Goal: Information Seeking & Learning: Learn about a topic

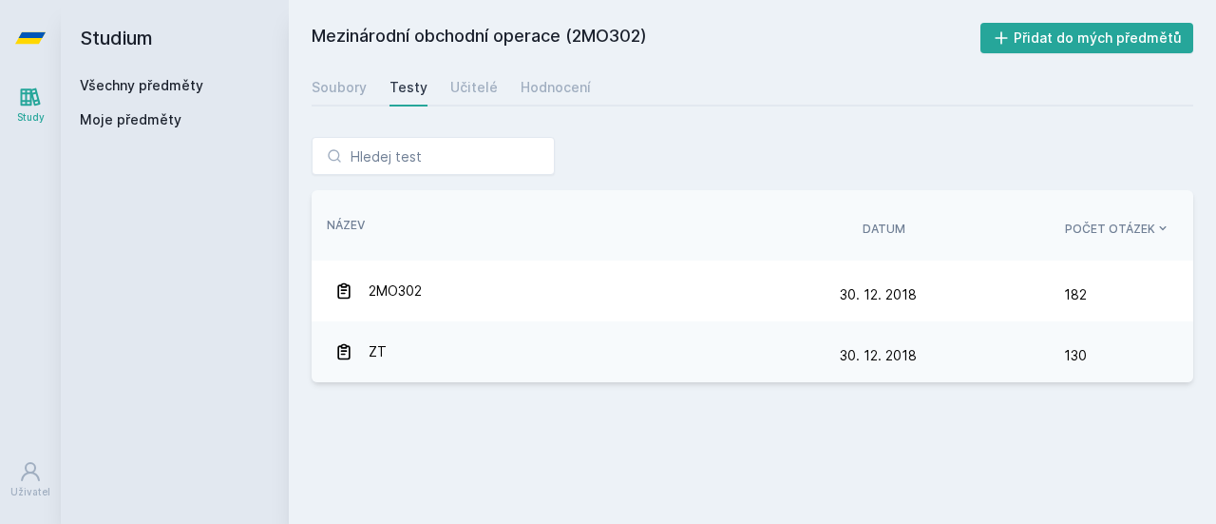
click at [140, 83] on link "Všechny předměty" at bounding box center [142, 85] width 124 height 16
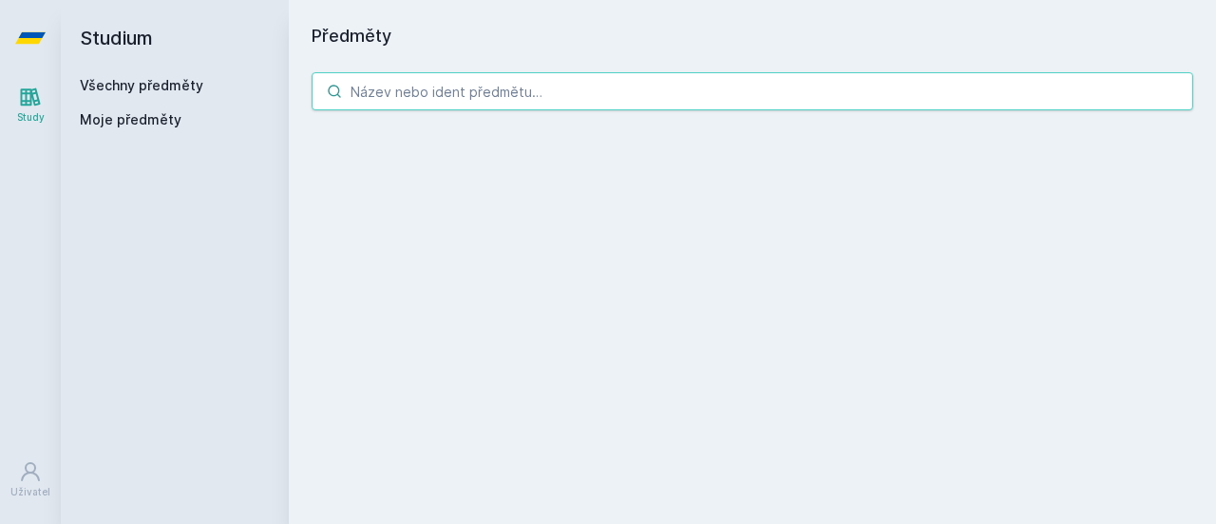
click at [456, 94] on input "search" at bounding box center [753, 91] width 882 height 38
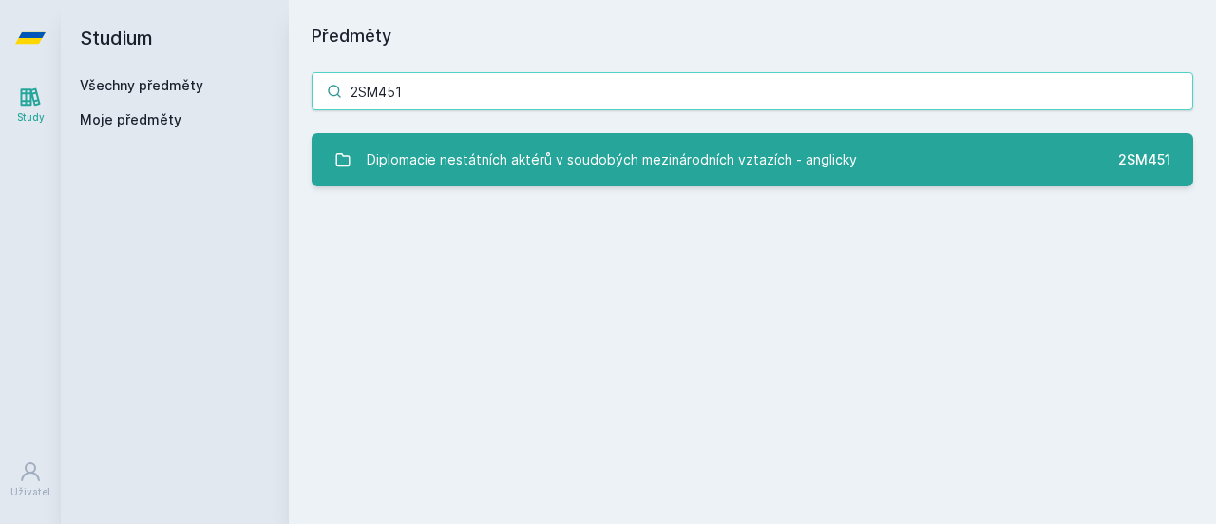
type input "2SM451"
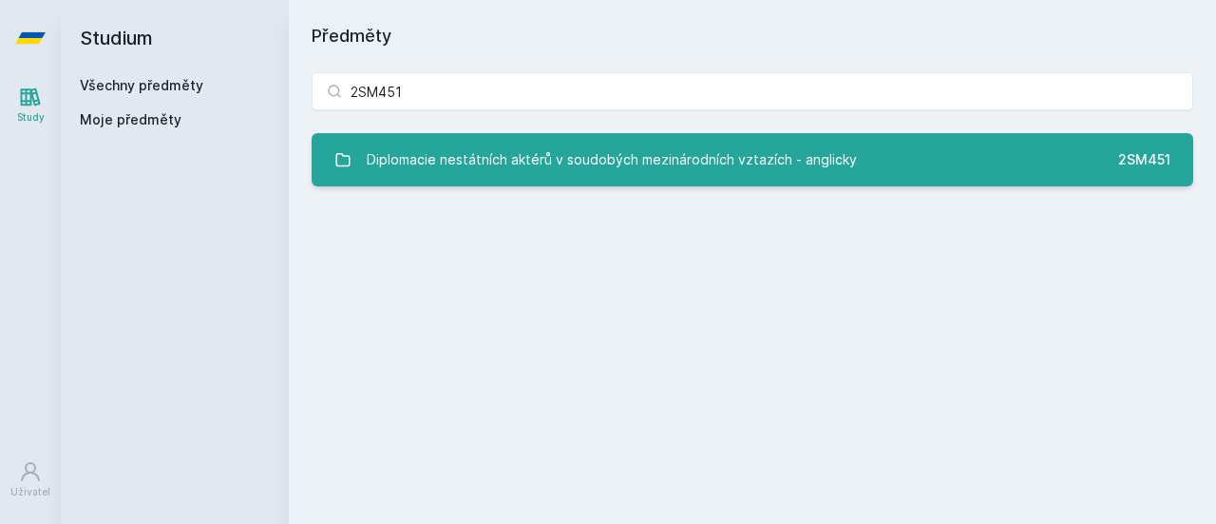
click at [649, 162] on div "Diplomacie nestátních aktérů v soudobých mezinárodních vztazích - anglicky" at bounding box center [612, 160] width 490 height 38
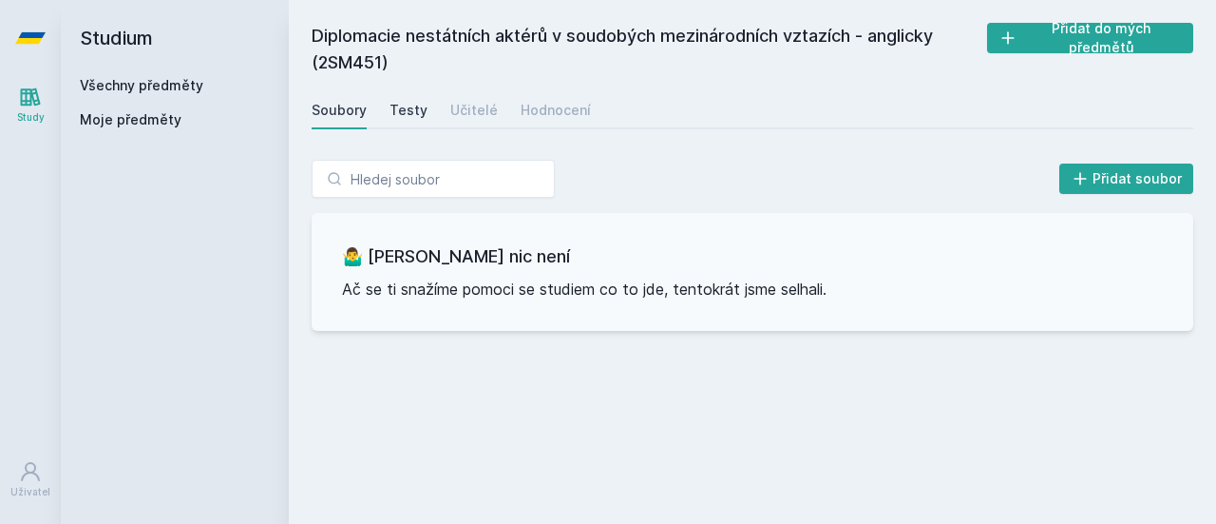
click at [406, 108] on div "Testy" at bounding box center [409, 110] width 38 height 19
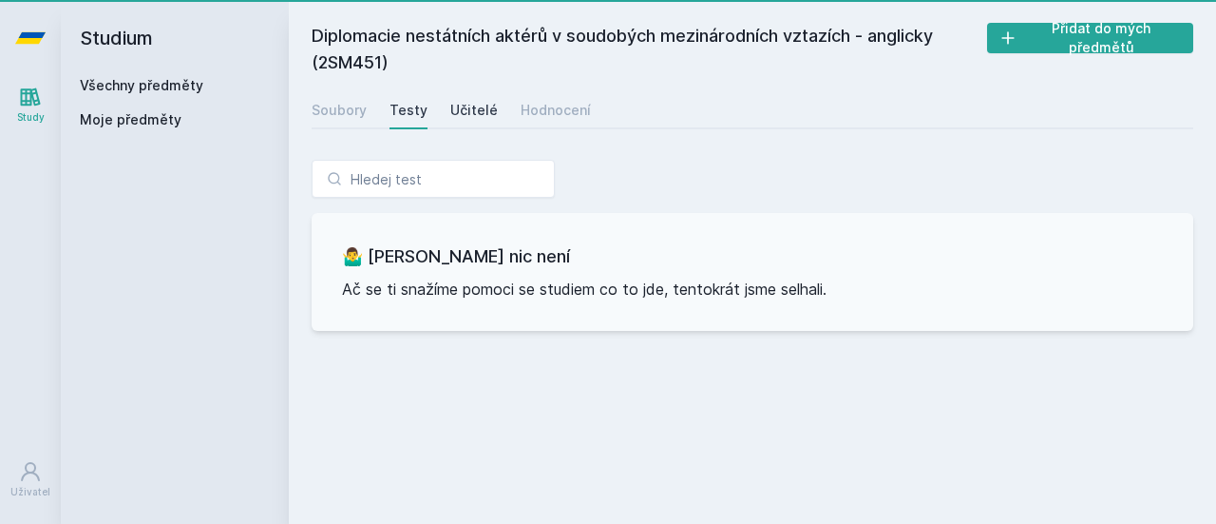
click at [463, 109] on div "Učitelé" at bounding box center [474, 110] width 48 height 19
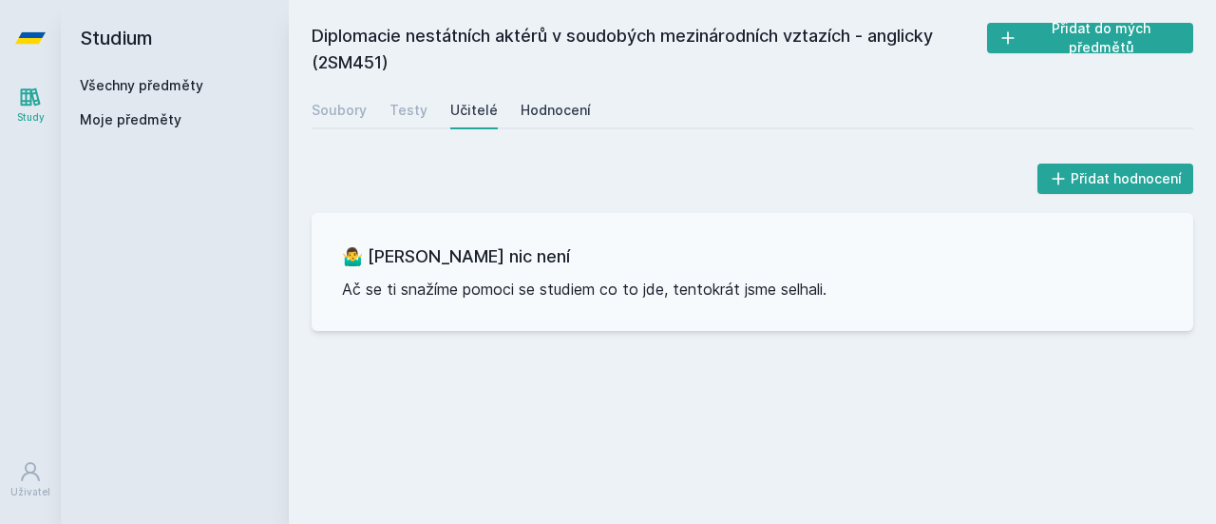
click at [562, 105] on div "Hodnocení" at bounding box center [556, 110] width 70 height 19
click at [181, 86] on link "Všechny předměty" at bounding box center [142, 85] width 124 height 16
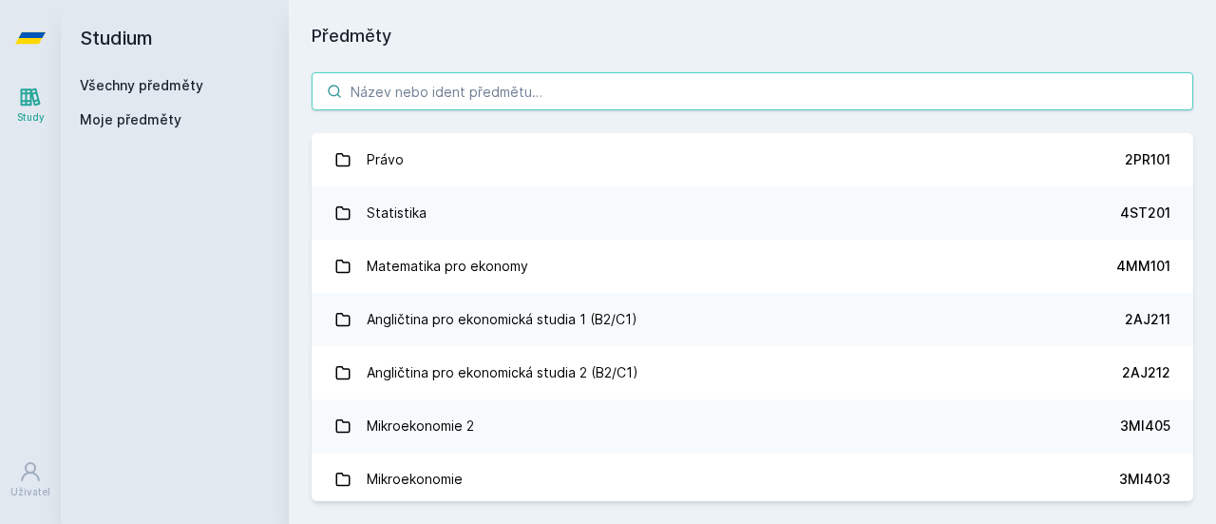
click at [428, 91] on input "search" at bounding box center [753, 91] width 882 height 38
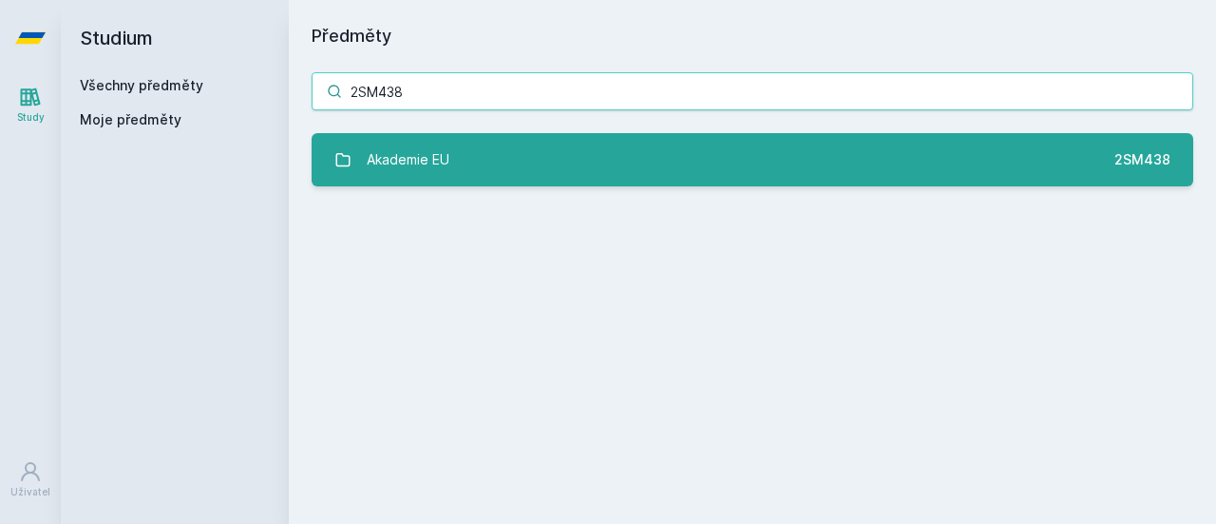
type input "2SM438"
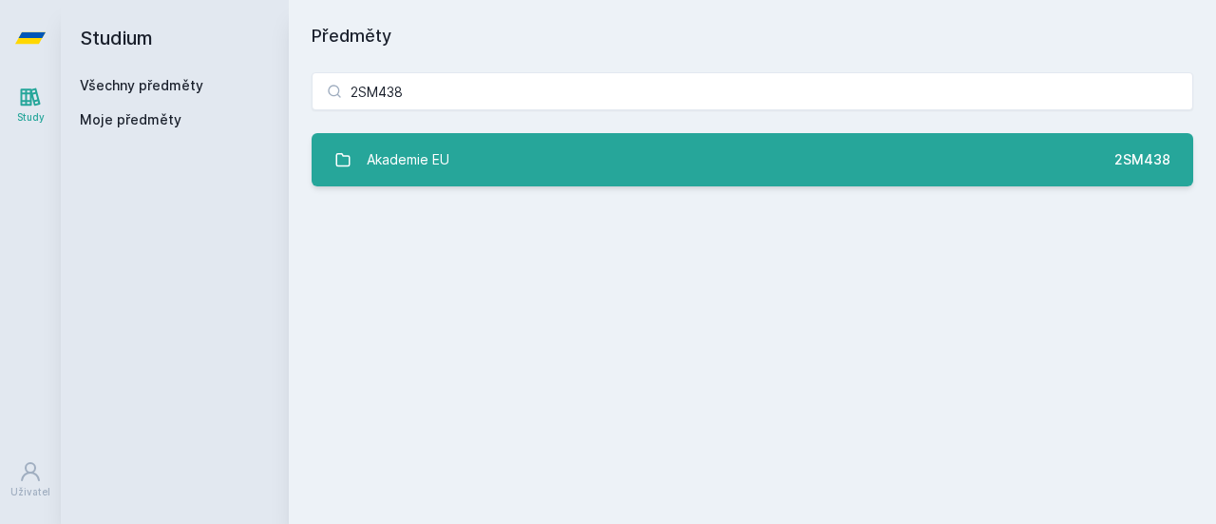
click at [562, 159] on link "Akademie EU 2SM438" at bounding box center [753, 159] width 882 height 53
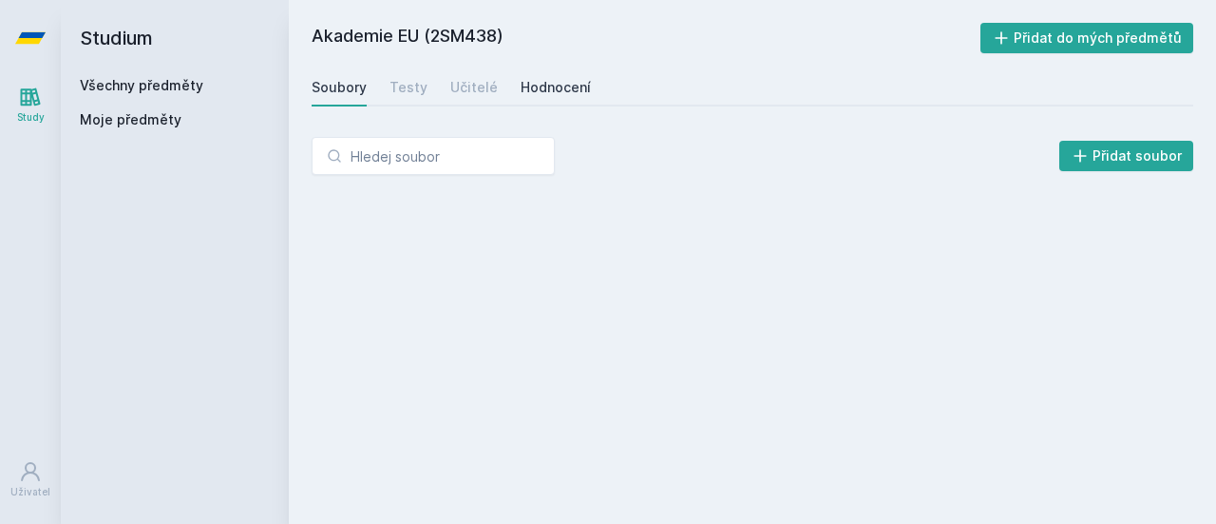
click at [546, 92] on div "Hodnocení" at bounding box center [556, 87] width 70 height 19
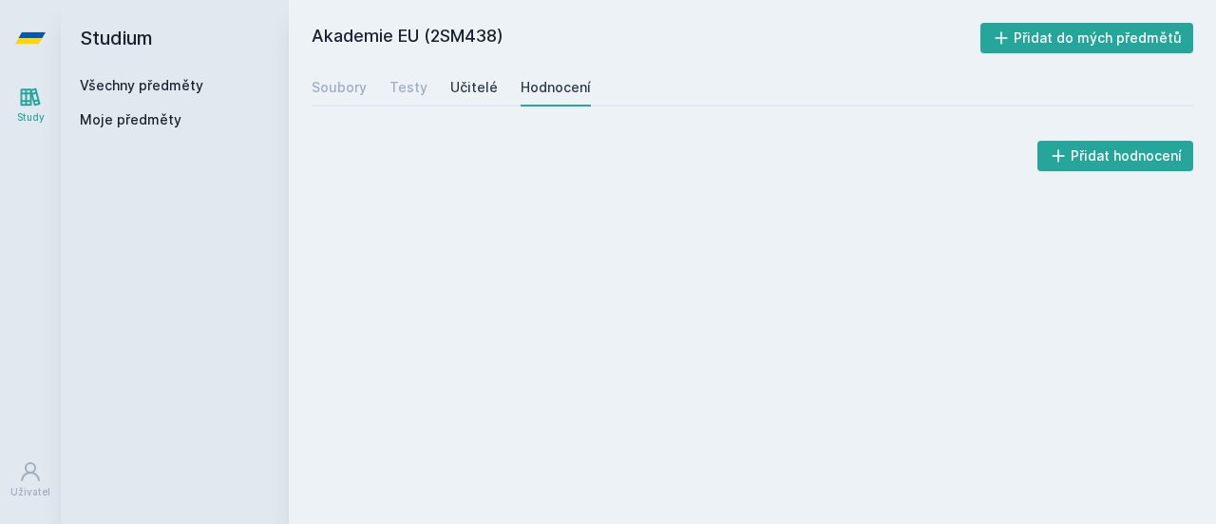
click at [483, 90] on div "Učitelé" at bounding box center [474, 87] width 48 height 19
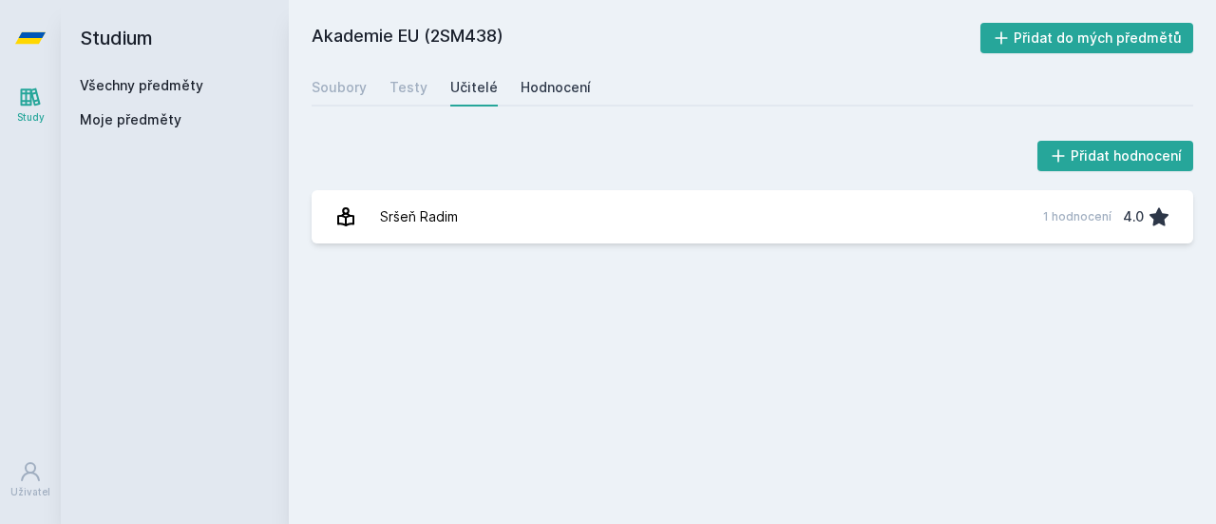
click at [537, 86] on div "Hodnocení" at bounding box center [556, 87] width 70 height 19
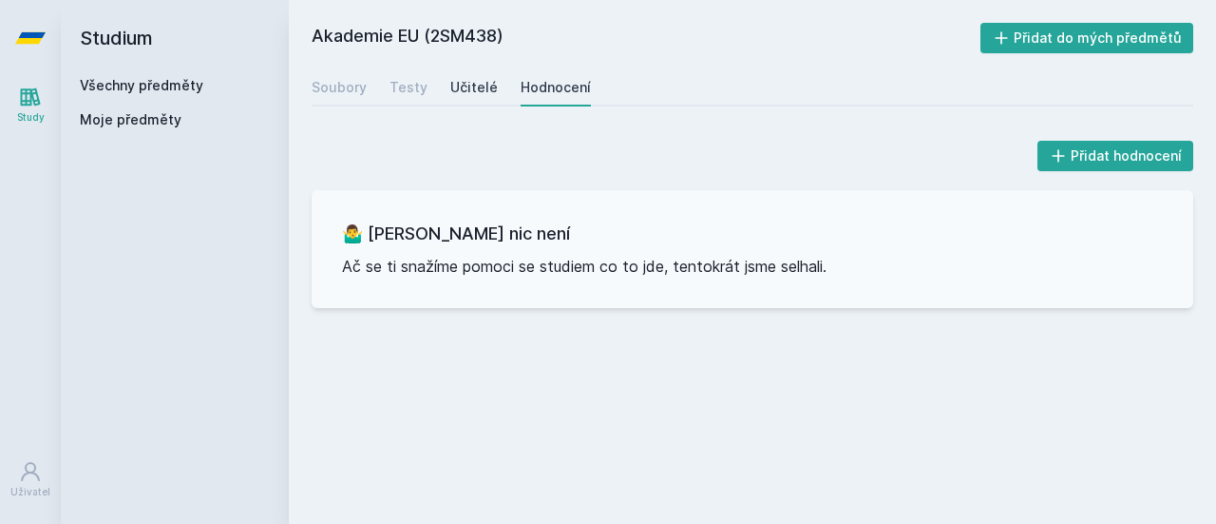
click at [465, 86] on div "Učitelé" at bounding box center [474, 87] width 48 height 19
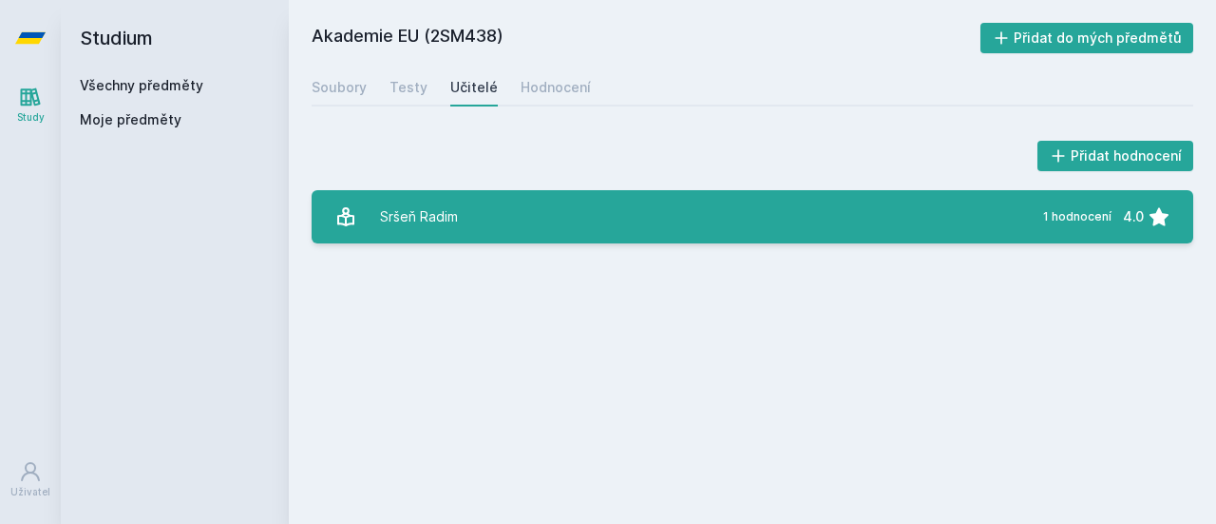
click at [524, 219] on link "Sršeň Radim 1 hodnocení 4.0" at bounding box center [753, 216] width 882 height 53
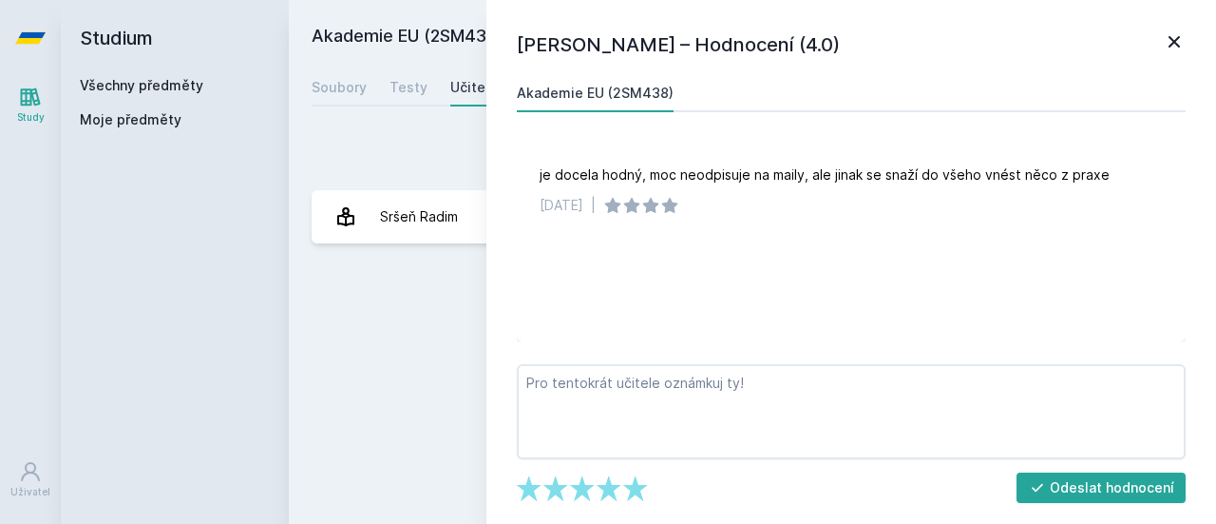
click at [1179, 41] on icon at bounding box center [1174, 41] width 23 height 23
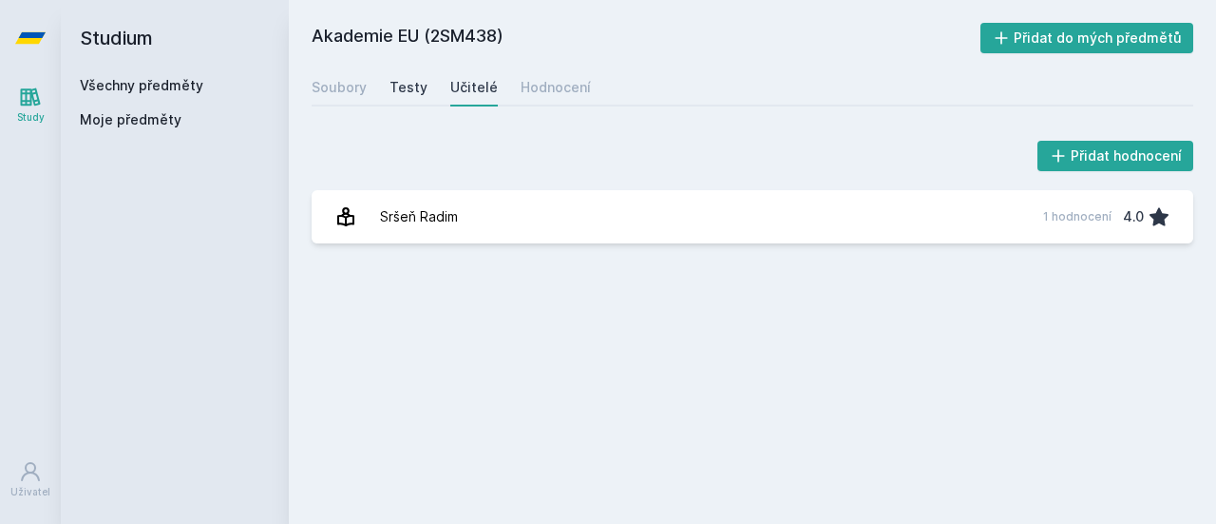
click at [396, 90] on div "Testy" at bounding box center [409, 87] width 38 height 19
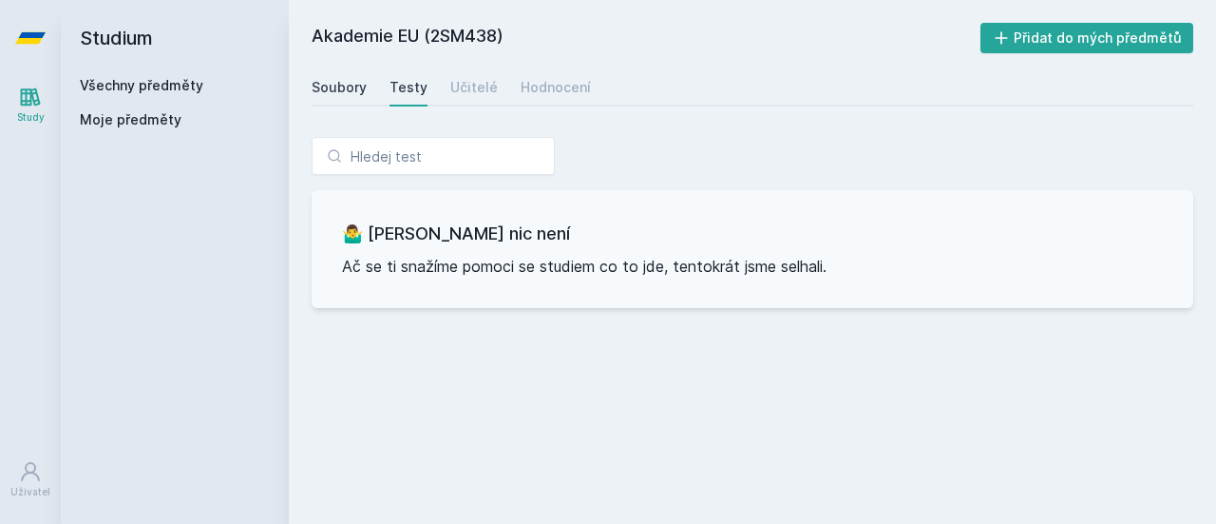
click at [335, 95] on div "Soubory" at bounding box center [339, 87] width 55 height 19
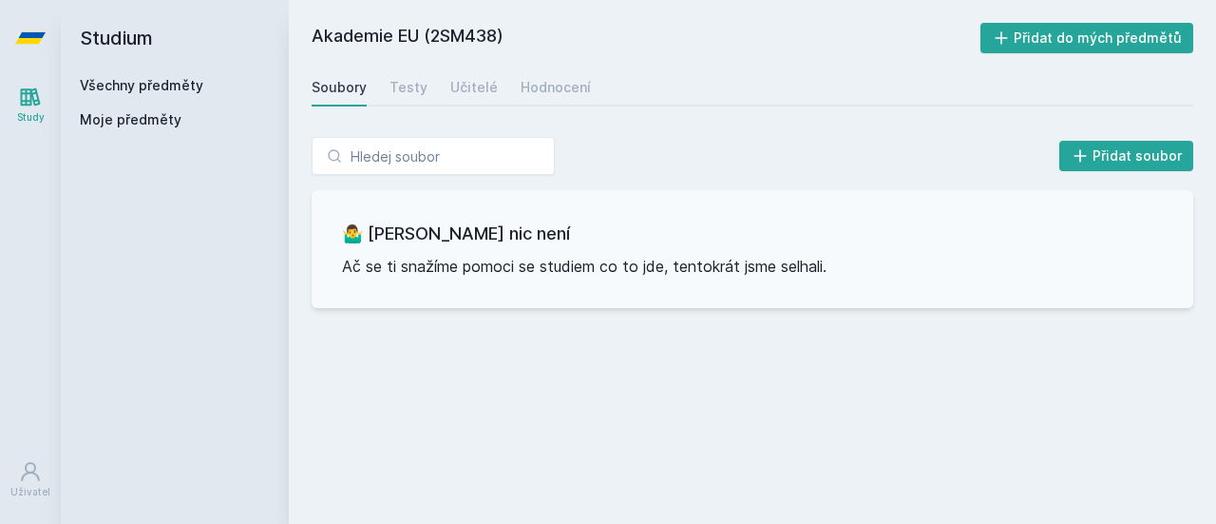
click at [178, 88] on link "Všechny předměty" at bounding box center [142, 85] width 124 height 16
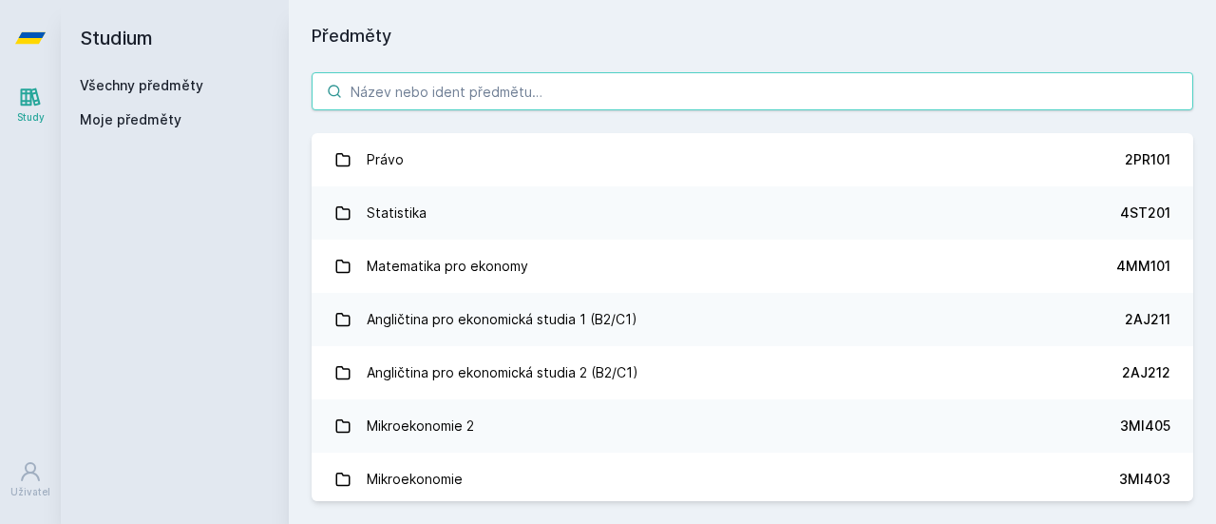
click at [401, 100] on input "search" at bounding box center [753, 91] width 882 height 38
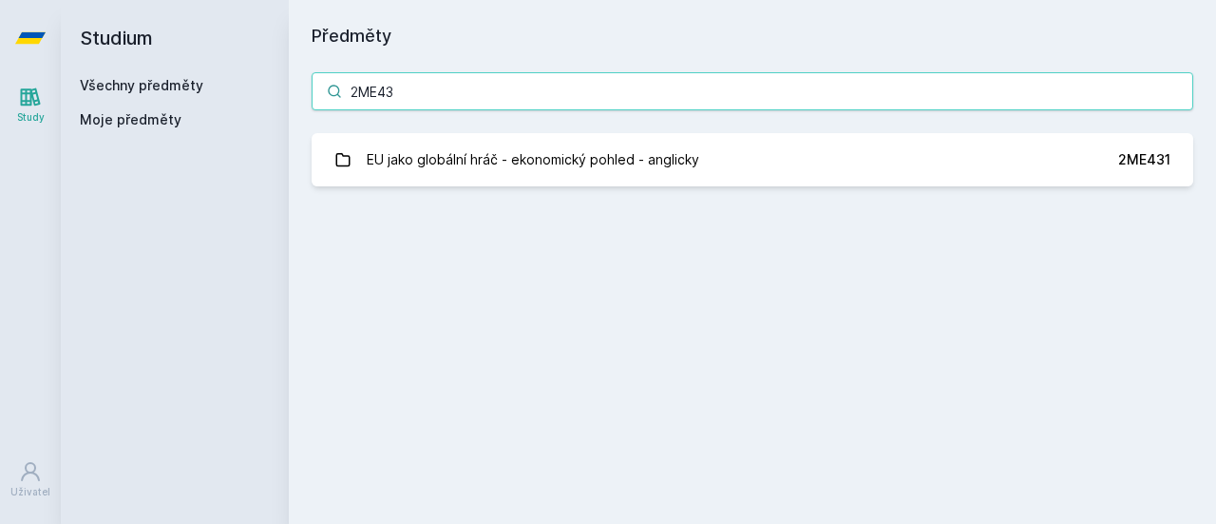
type input "2ME43"
